Goal: Task Accomplishment & Management: Manage account settings

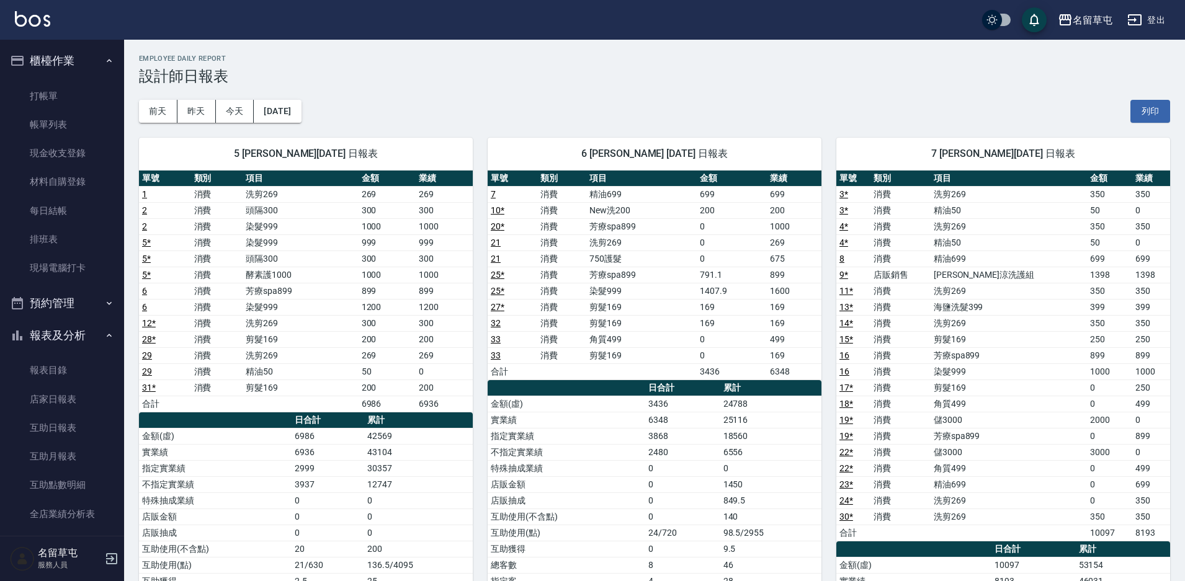
scroll to position [216, 0]
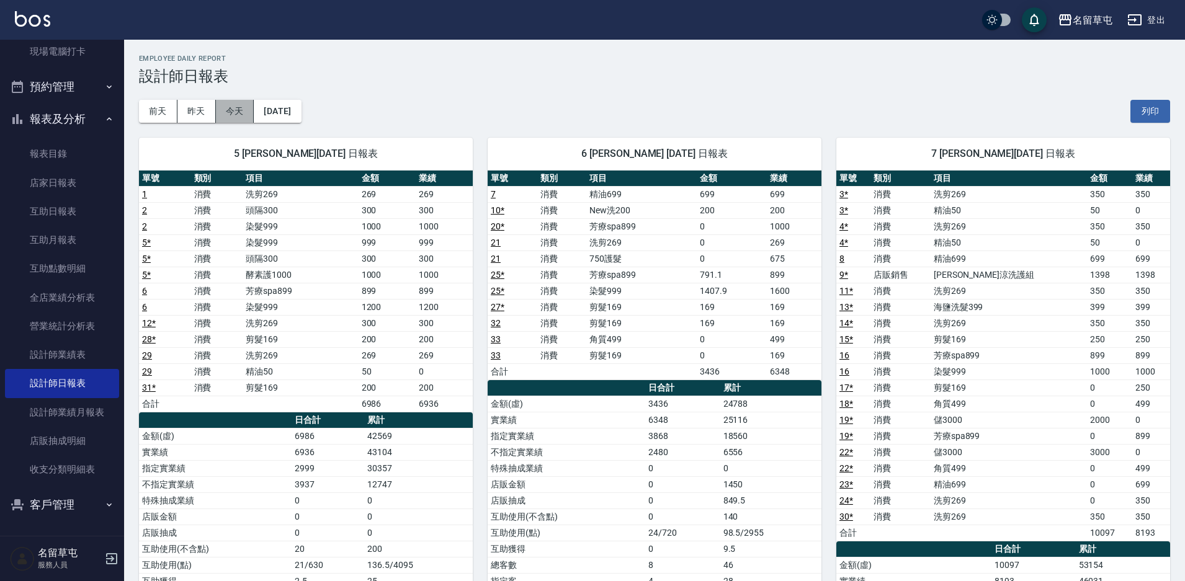
click at [233, 105] on button "今天" at bounding box center [235, 111] width 38 height 23
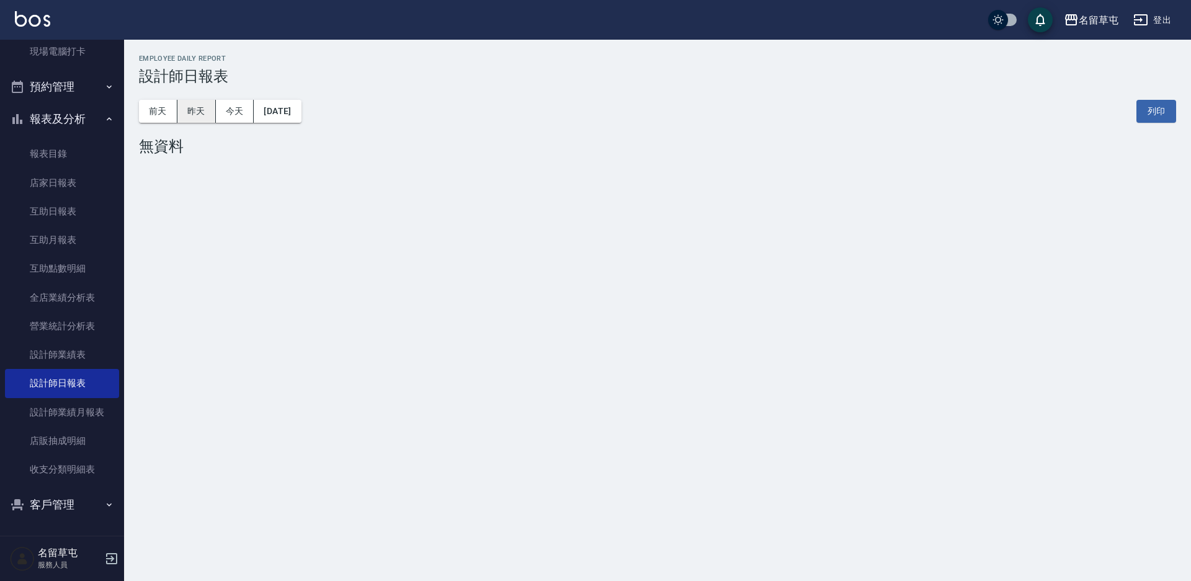
click at [197, 112] on button "昨天" at bounding box center [196, 111] width 38 height 23
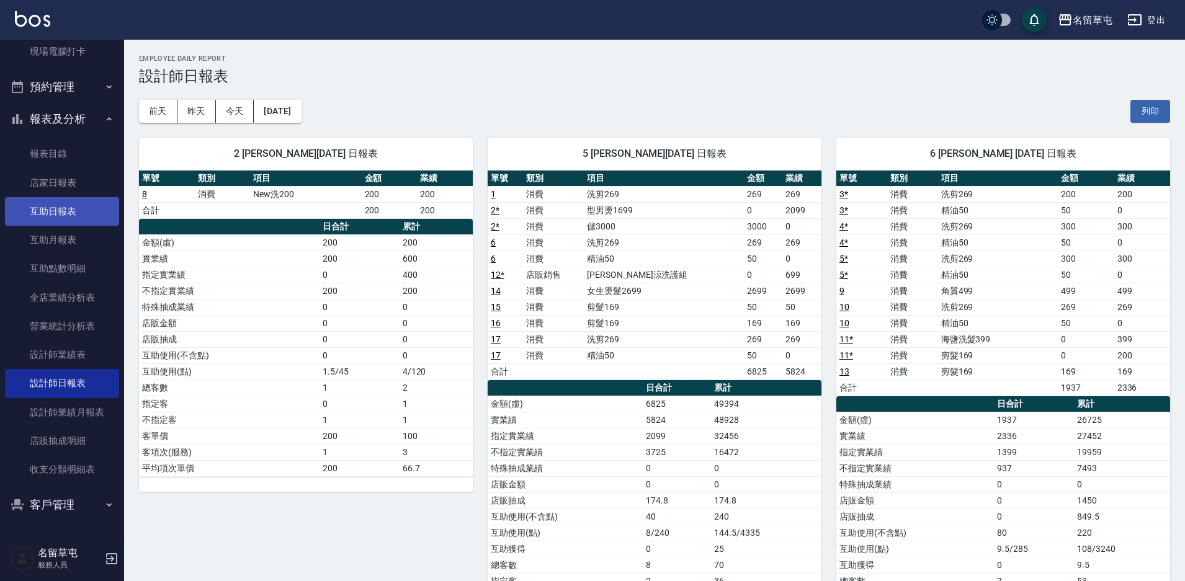
click at [89, 220] on link "互助日報表" at bounding box center [62, 211] width 114 height 29
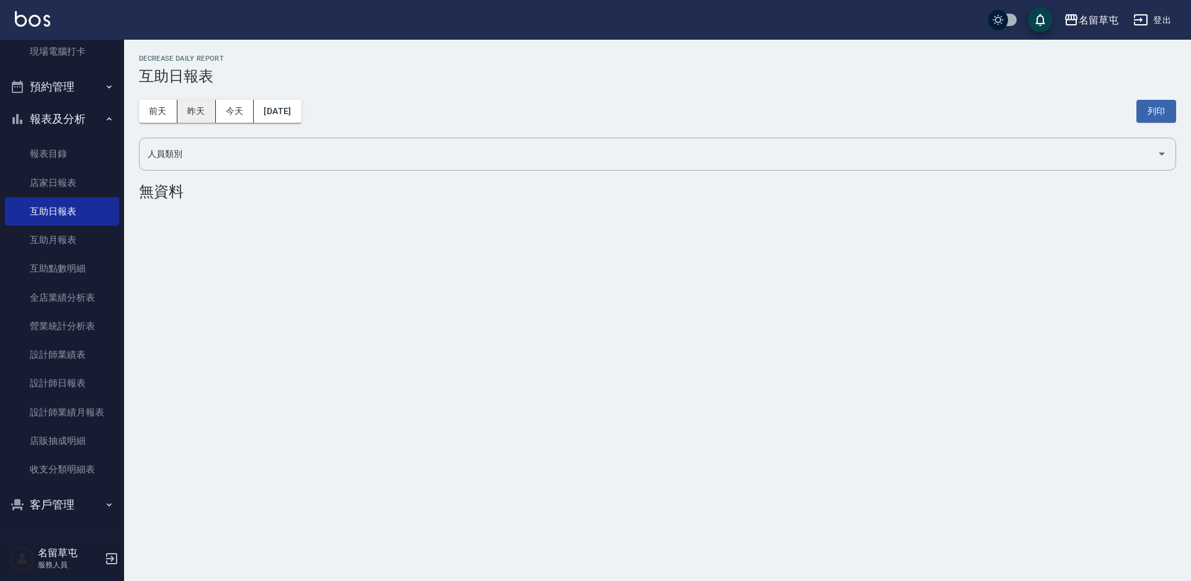
click at [200, 110] on button "昨天" at bounding box center [196, 111] width 38 height 23
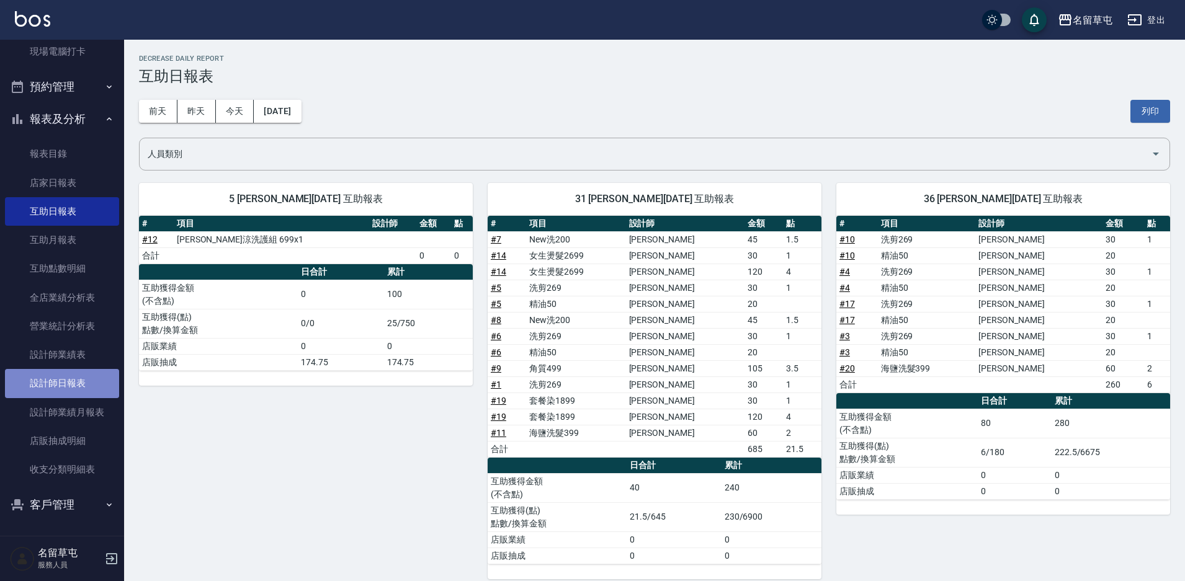
click at [71, 377] on link "設計師日報表" at bounding box center [62, 383] width 114 height 29
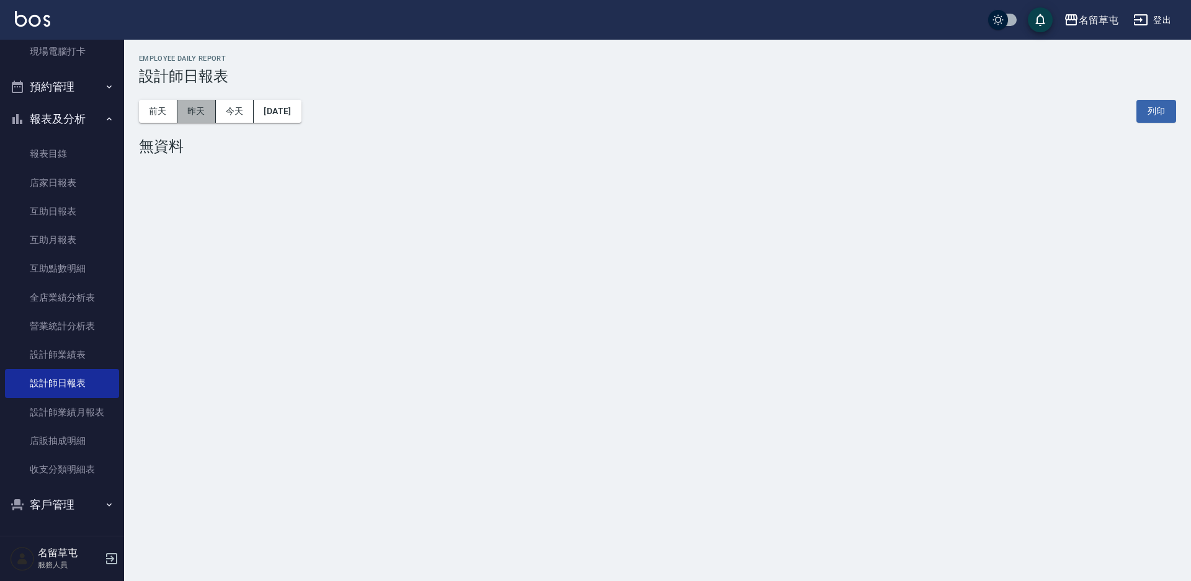
click at [197, 107] on button "昨天" at bounding box center [196, 111] width 38 height 23
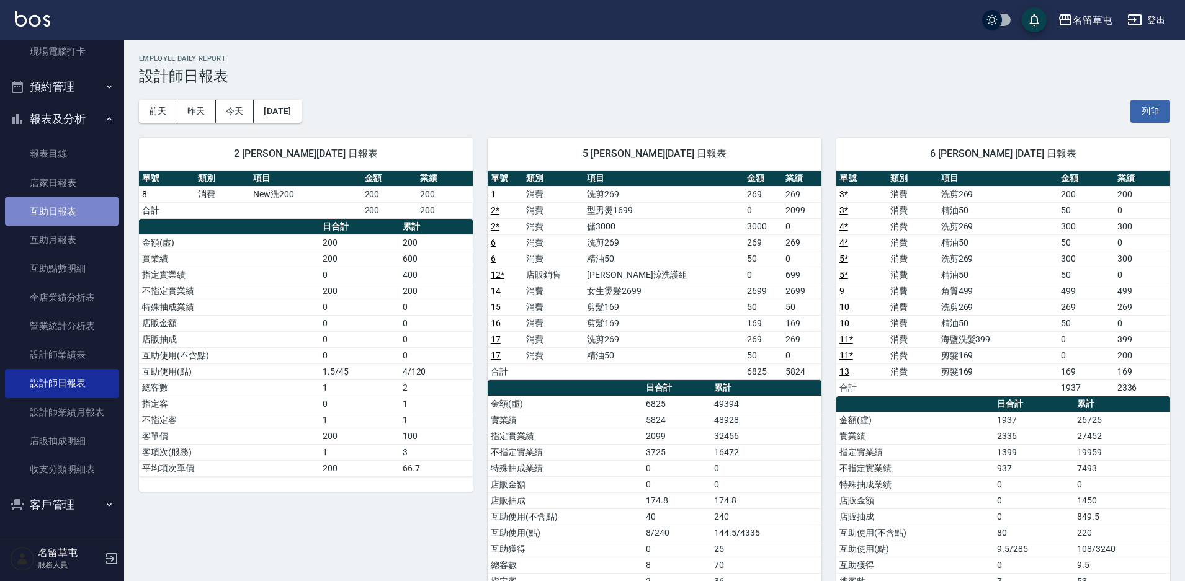
click at [63, 208] on link "互助日報表" at bounding box center [62, 211] width 114 height 29
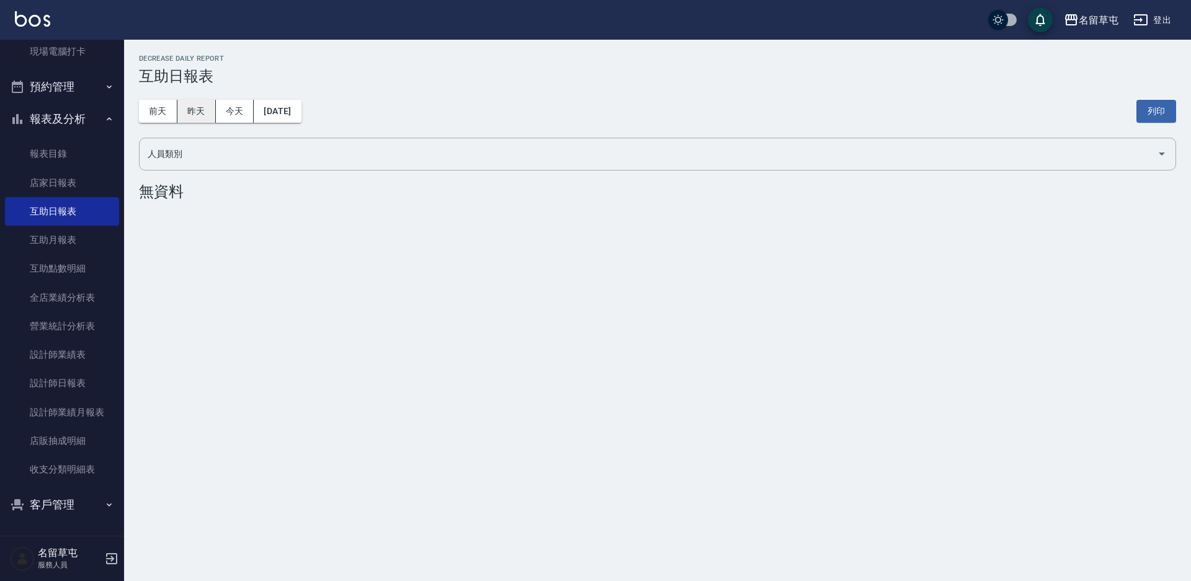
click at [192, 110] on button "昨天" at bounding box center [196, 111] width 38 height 23
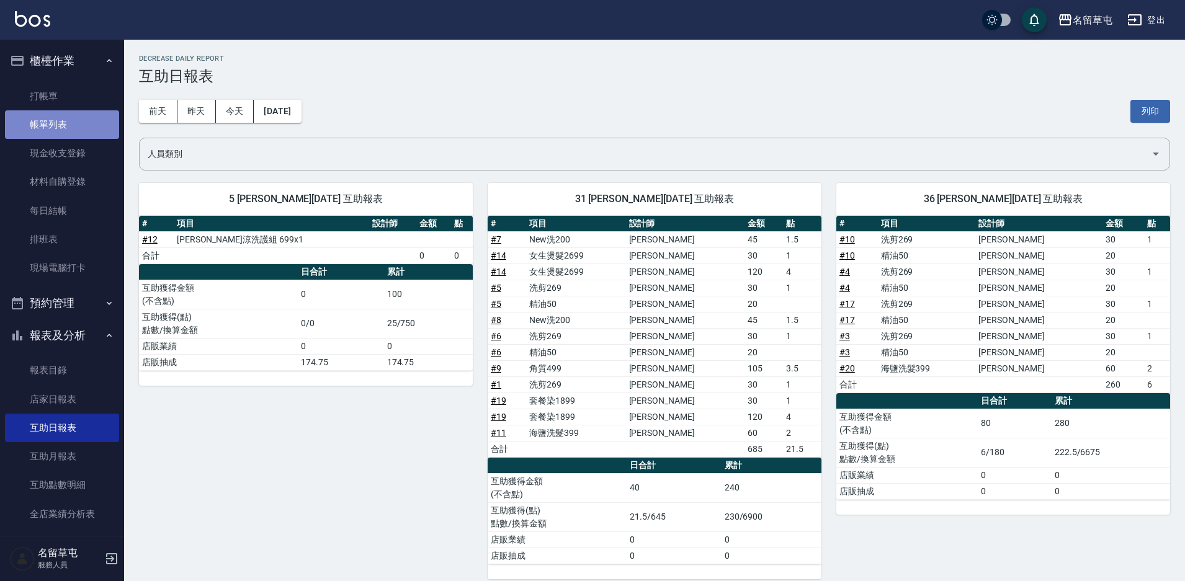
click at [65, 120] on link "帳單列表" at bounding box center [62, 124] width 114 height 29
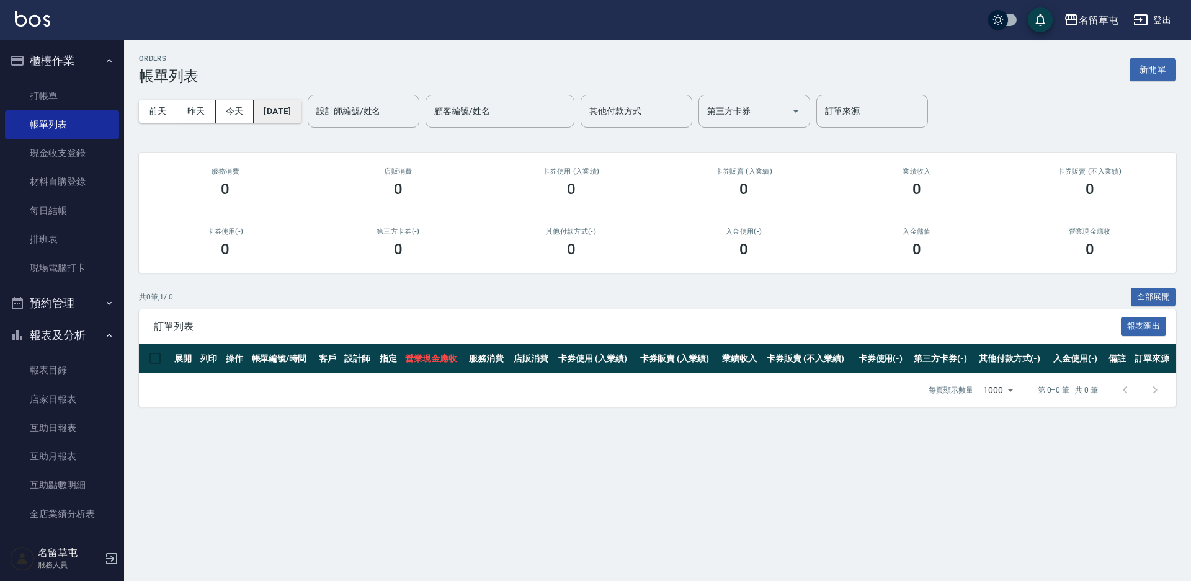
click at [301, 112] on button "[DATE]" at bounding box center [277, 111] width 47 height 23
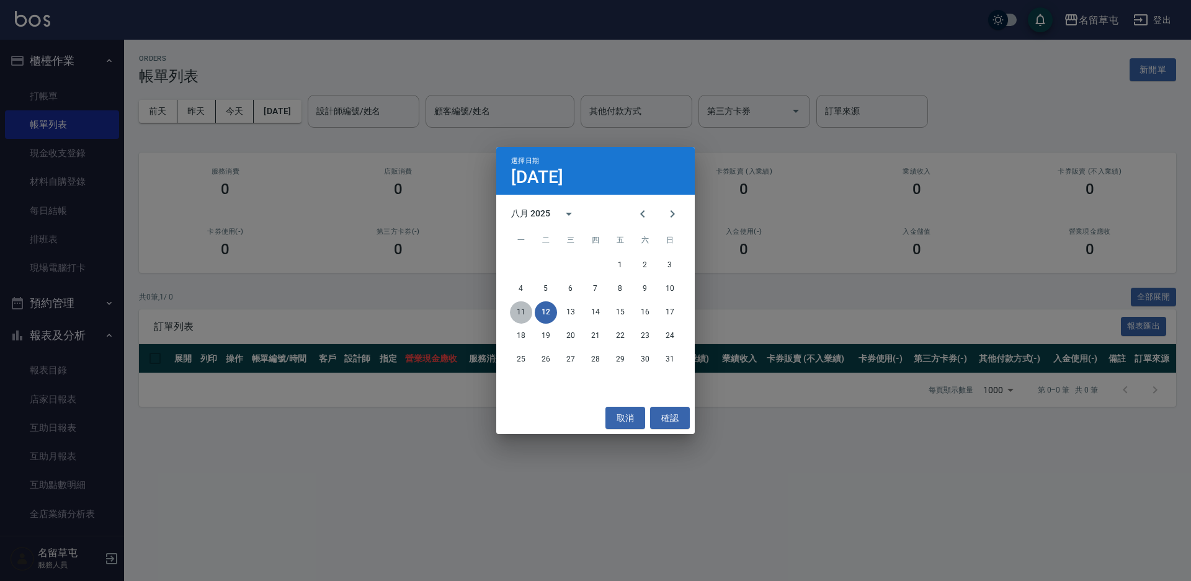
click at [520, 312] on button "11" at bounding box center [521, 312] width 22 height 22
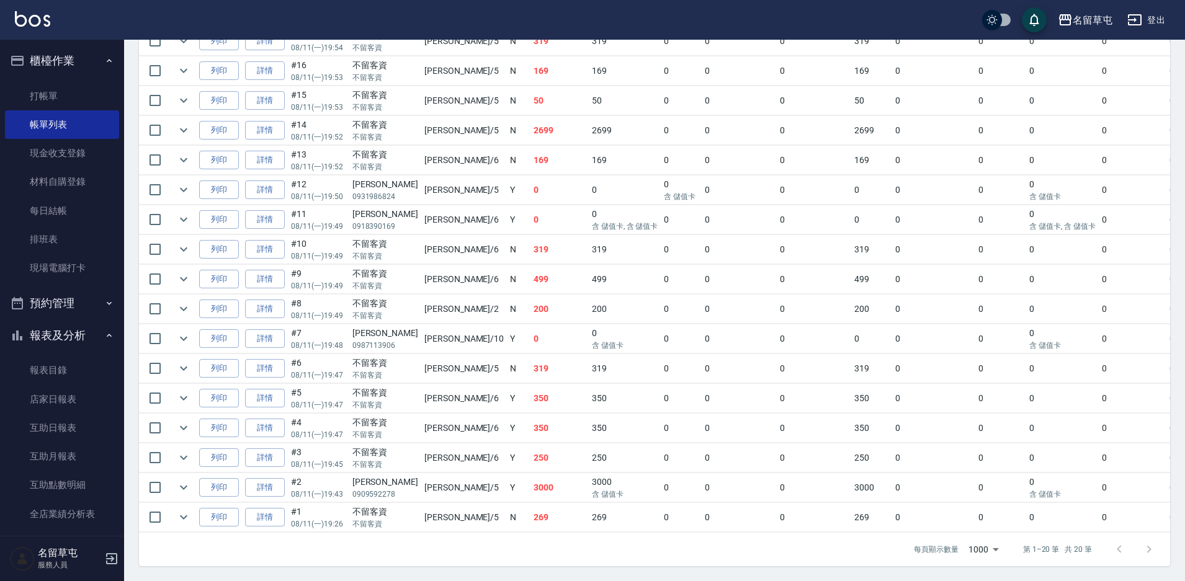
scroll to position [447, 0]
click at [271, 479] on link "詳情" at bounding box center [265, 487] width 40 height 19
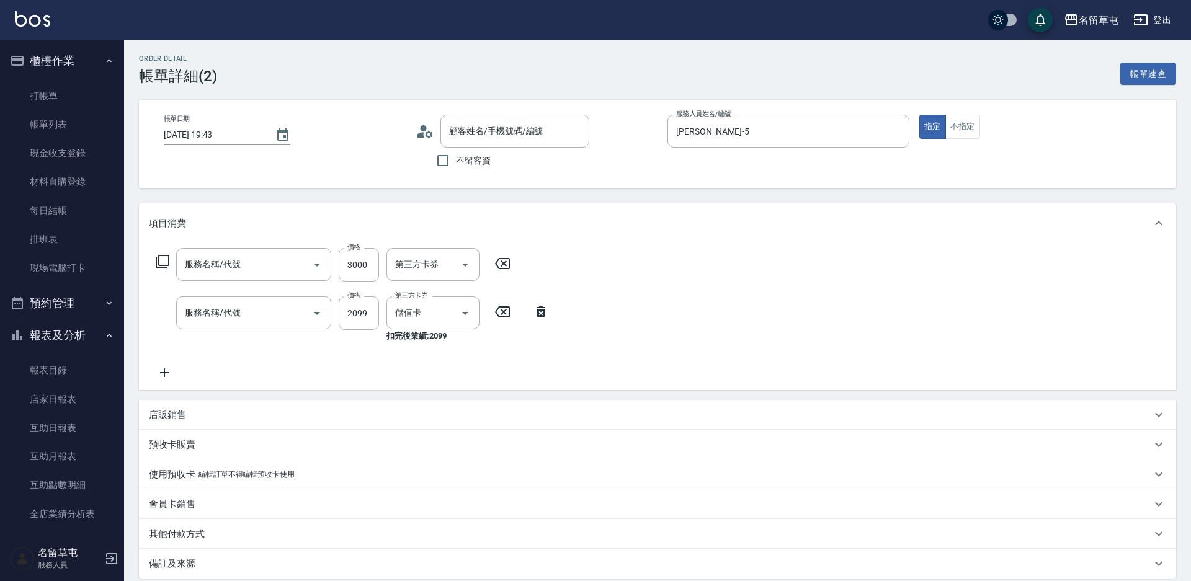
type input "[DATE] 19:43"
type input "[PERSON_NAME]-5"
type input "儲3000(8300)"
type input "型男燙1699(31699)"
type input "[PERSON_NAME]/0909592278/null"
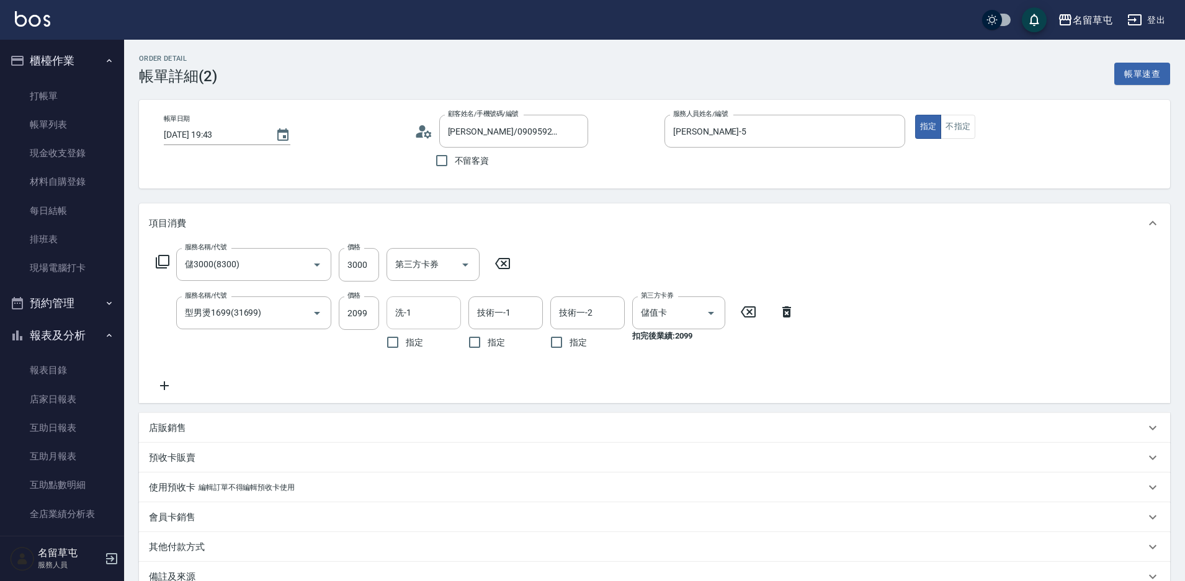
click at [425, 313] on input "洗-1" at bounding box center [423, 313] width 63 height 22
type input "[PERSON_NAME]-36"
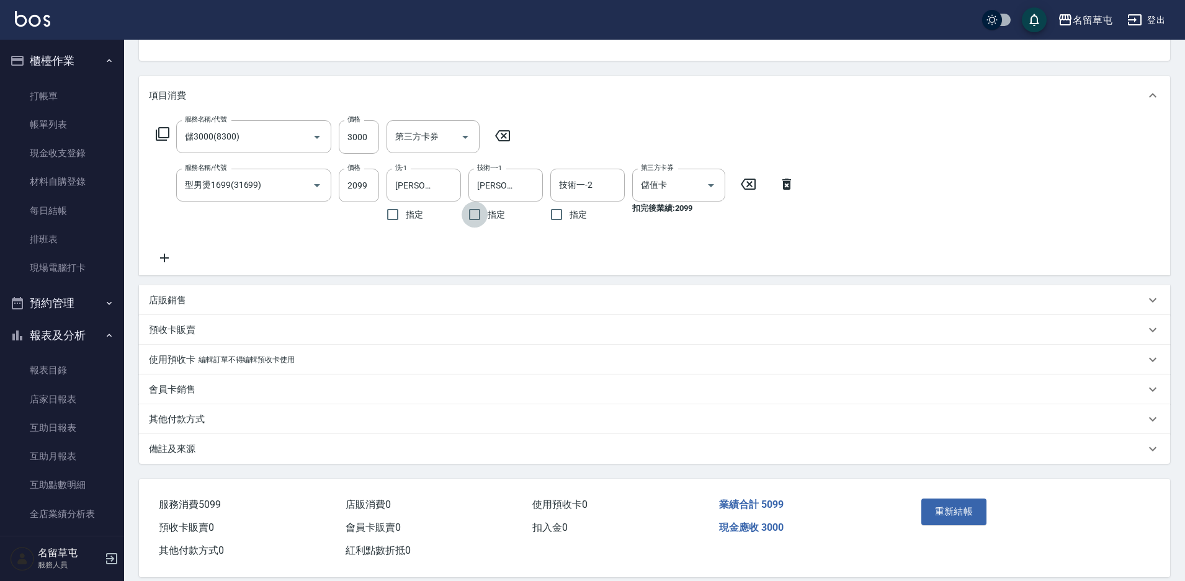
scroll to position [145, 0]
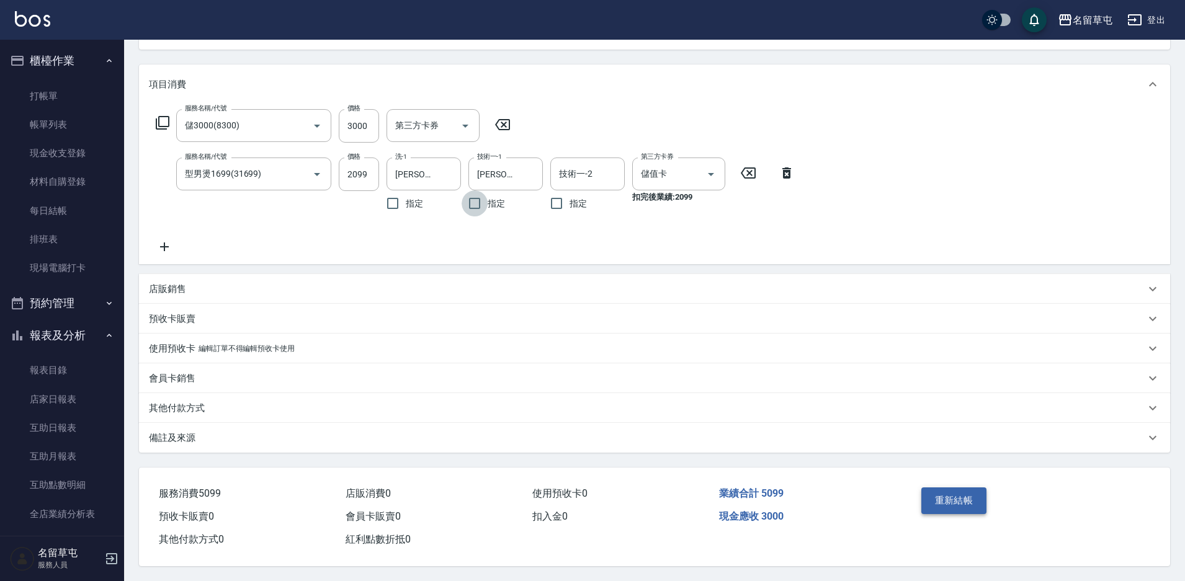
click at [945, 492] on button "重新結帳" at bounding box center [954, 501] width 66 height 26
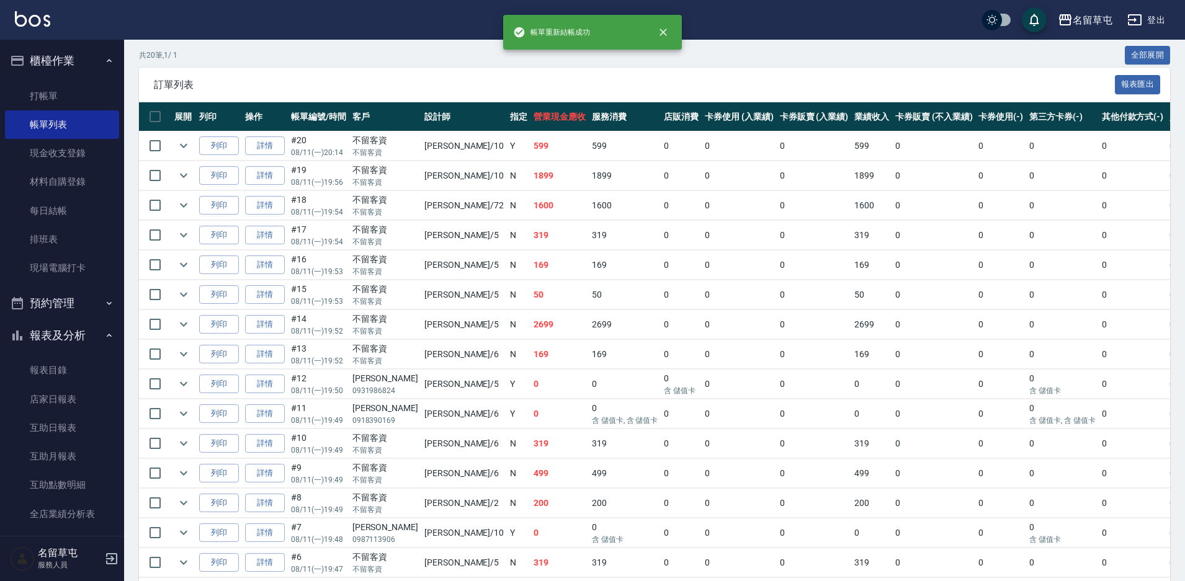
scroll to position [248, 0]
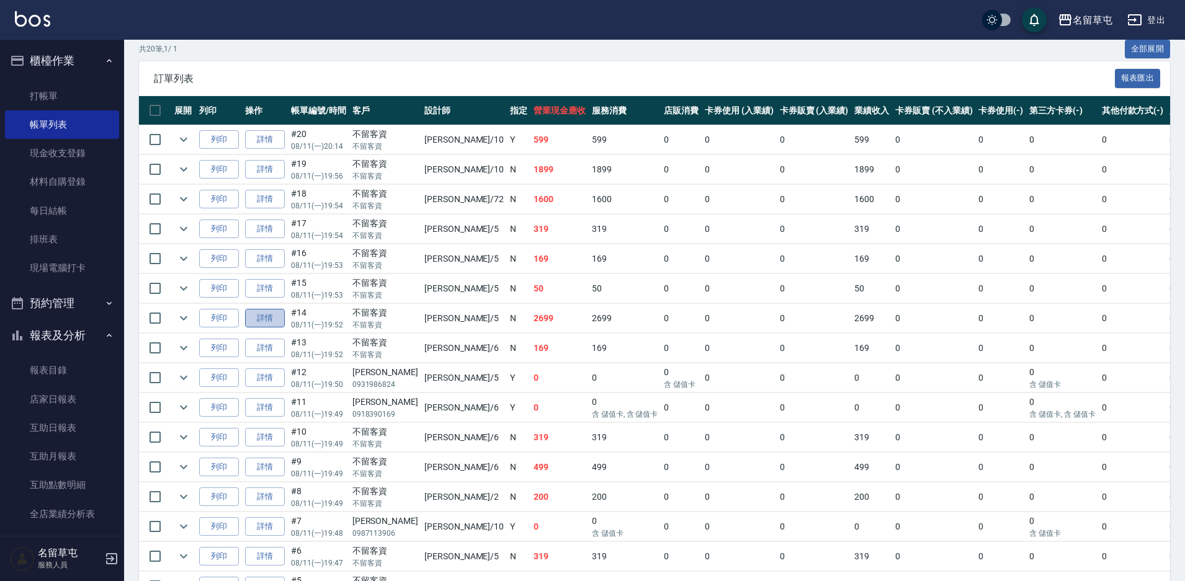
click at [260, 316] on link "詳情" at bounding box center [265, 318] width 40 height 19
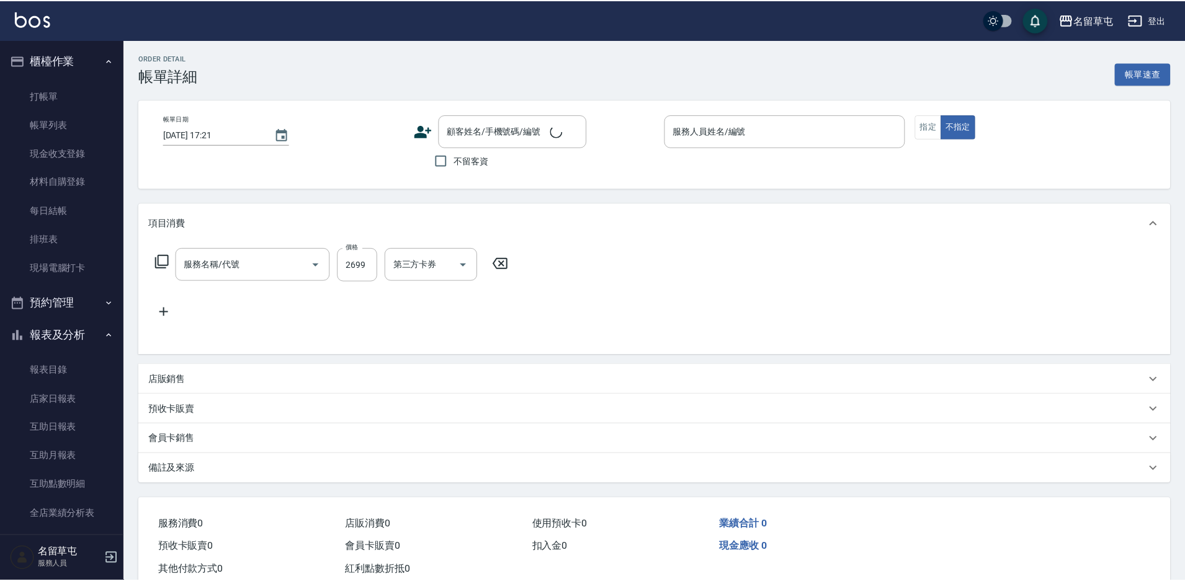
scroll to position [24, 0]
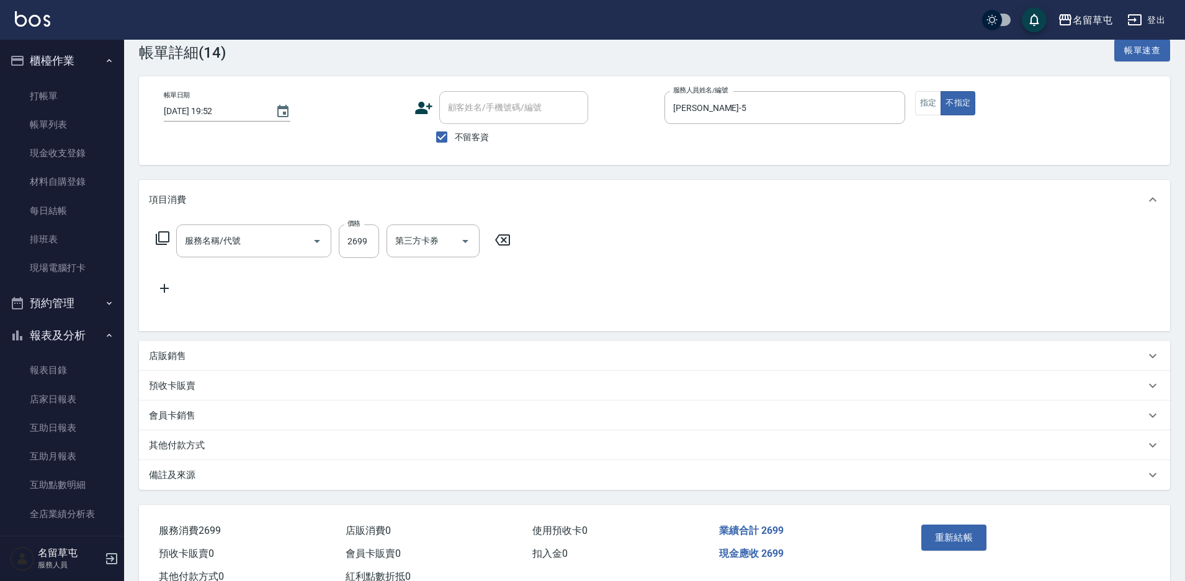
type input "[DATE] 19:52"
checkbox input "true"
type input "[PERSON_NAME]-5"
type input "女生燙髮2699(32699)"
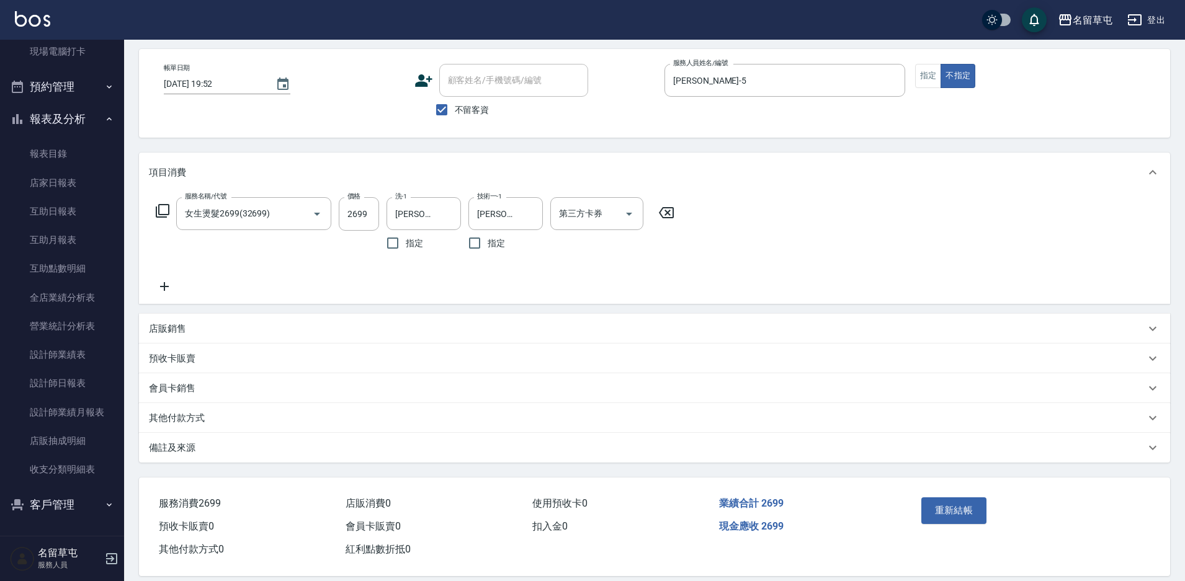
scroll to position [66, 0]
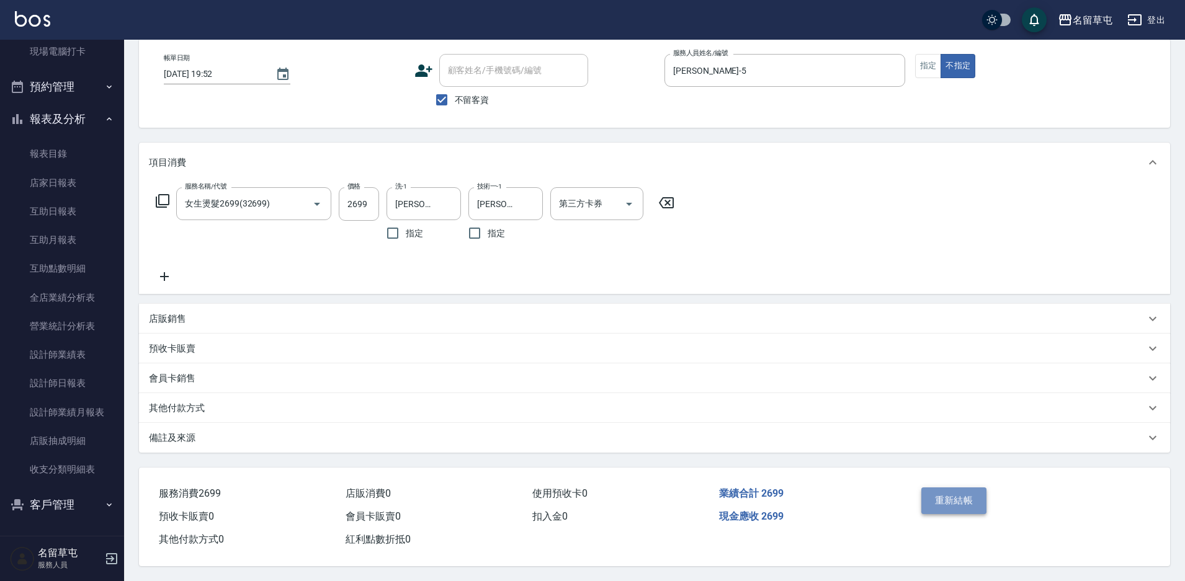
click at [974, 492] on button "重新結帳" at bounding box center [954, 501] width 66 height 26
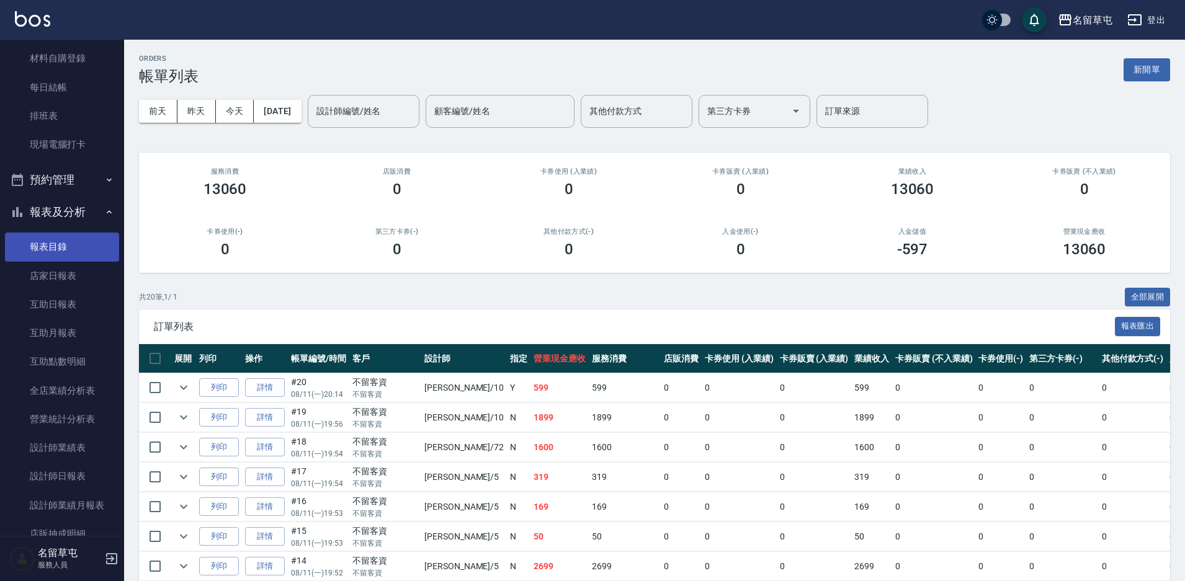
scroll to position [186, 0]
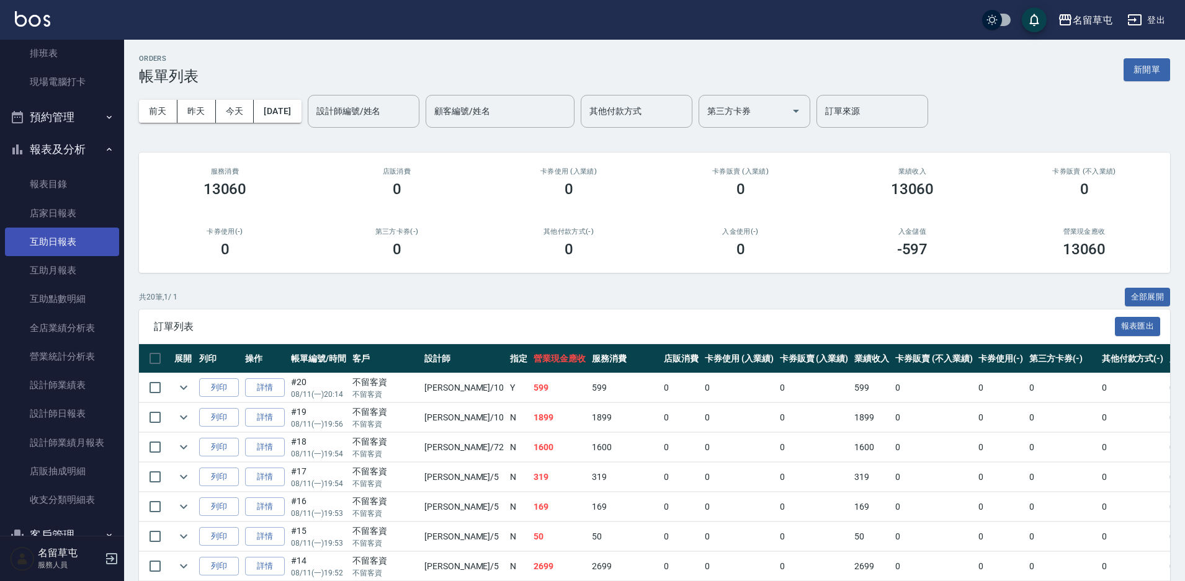
click at [77, 246] on link "互助日報表" at bounding box center [62, 242] width 114 height 29
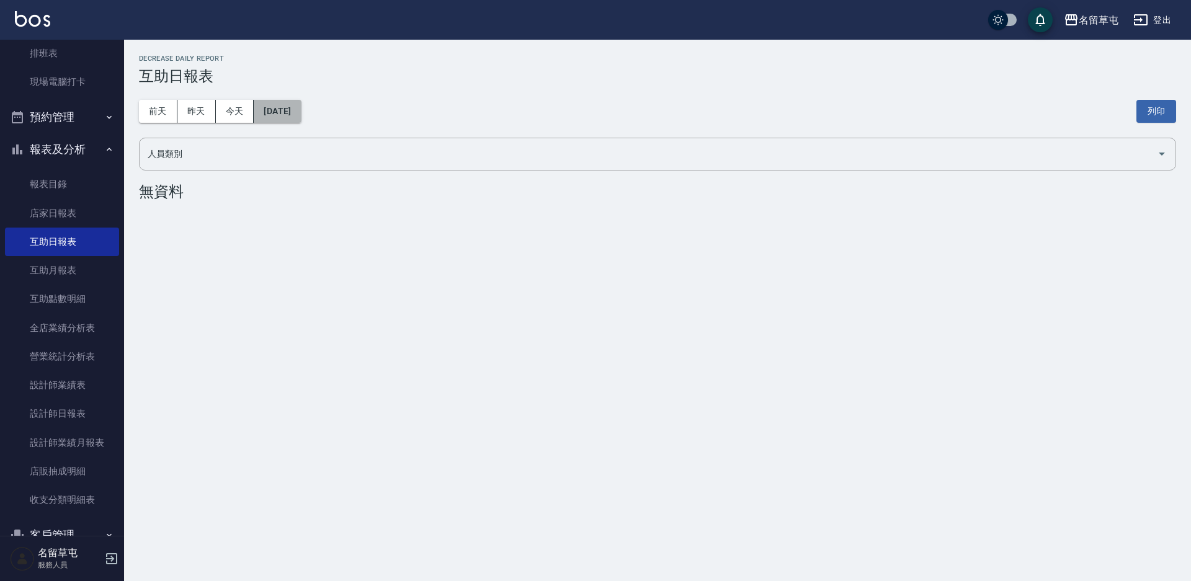
click at [301, 118] on button "[DATE]" at bounding box center [277, 111] width 47 height 23
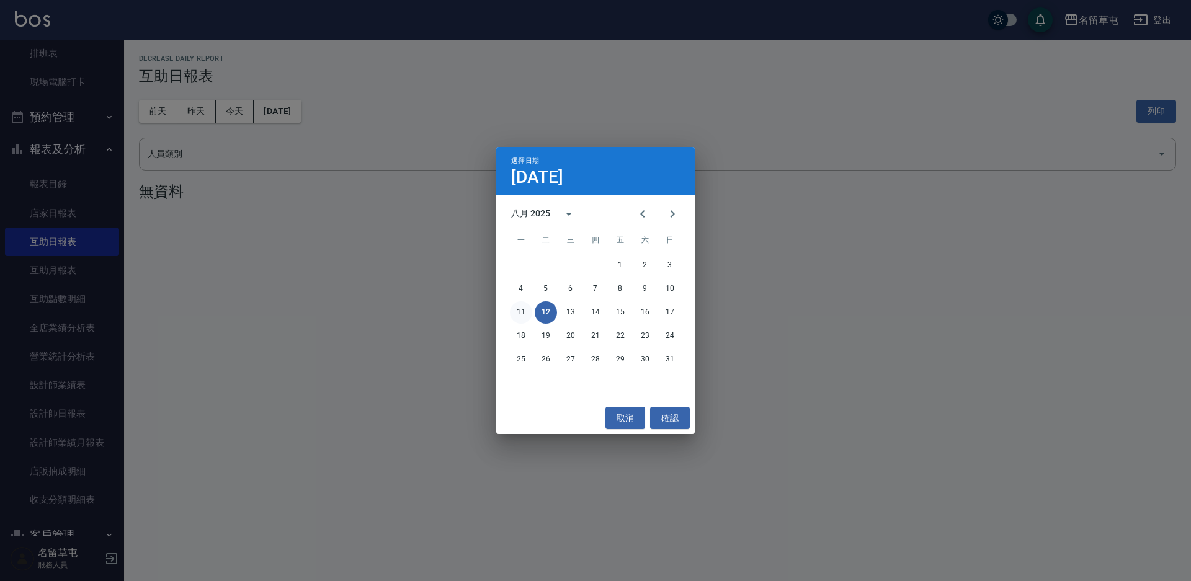
click at [512, 310] on button "11" at bounding box center [521, 312] width 22 height 22
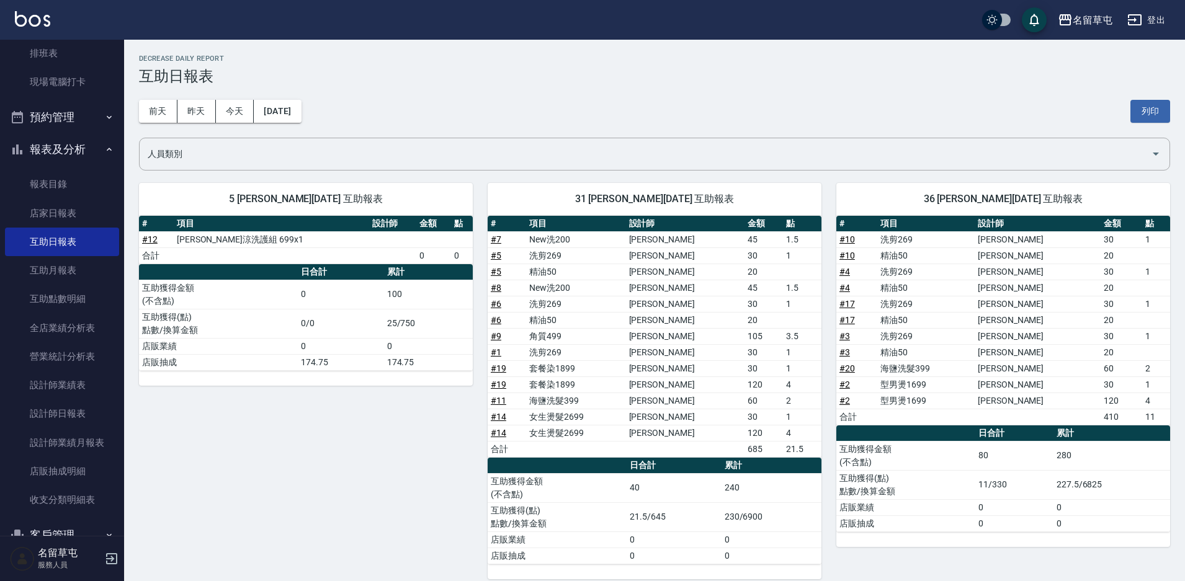
click at [580, 93] on div "[DATE] [DATE] [DATE] [DATE] 列印" at bounding box center [654, 111] width 1031 height 53
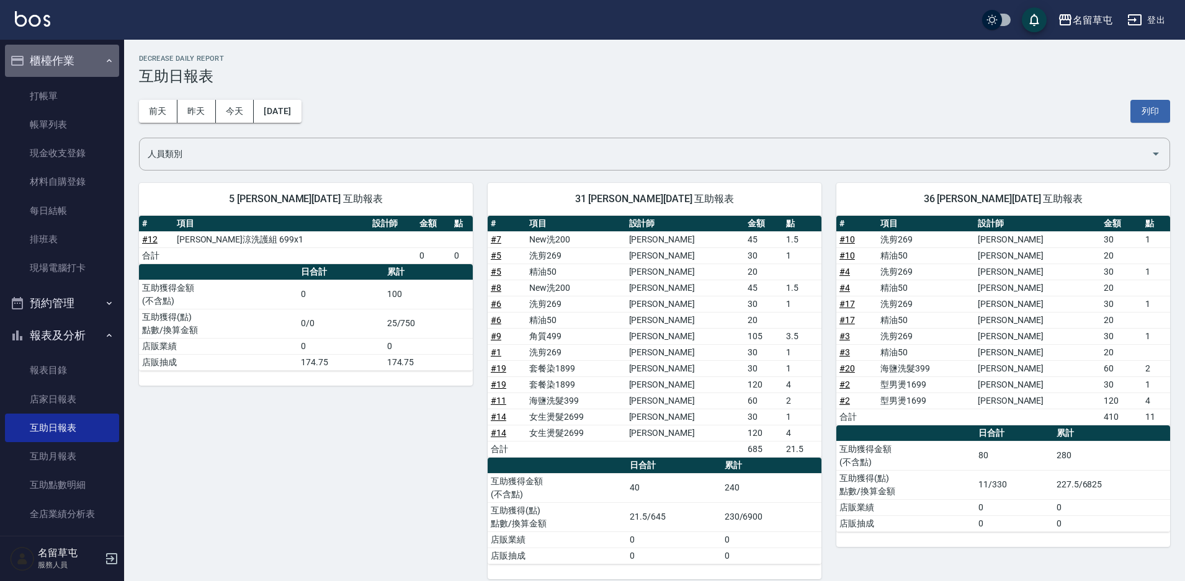
click at [62, 65] on button "櫃檯作業" at bounding box center [62, 61] width 114 height 32
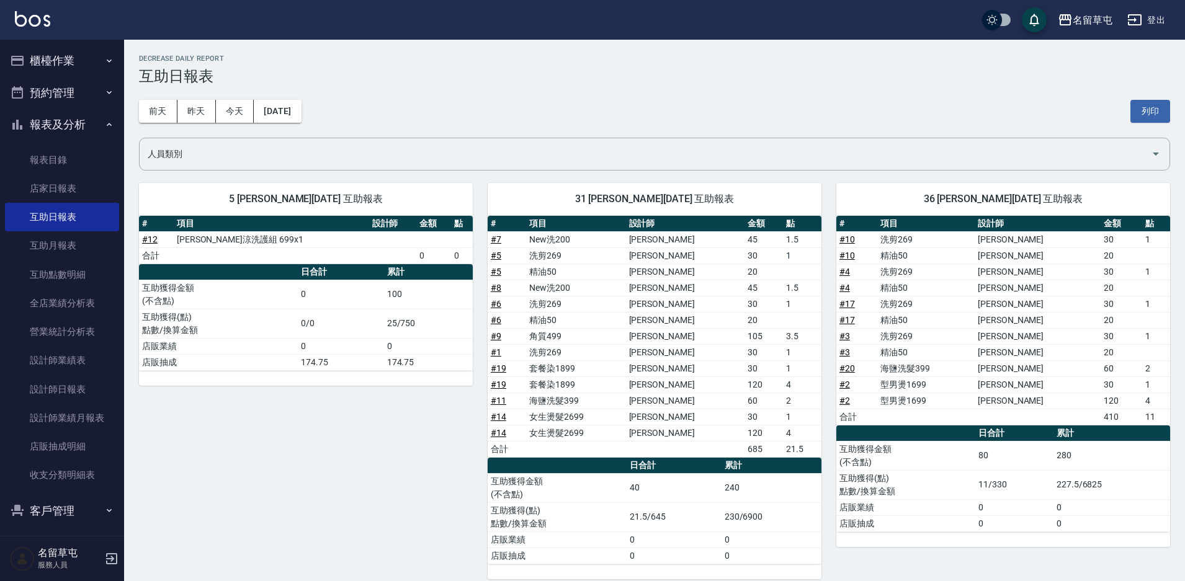
click at [66, 122] on button "報表及分析" at bounding box center [62, 125] width 114 height 32
